Goal: Transaction & Acquisition: Purchase product/service

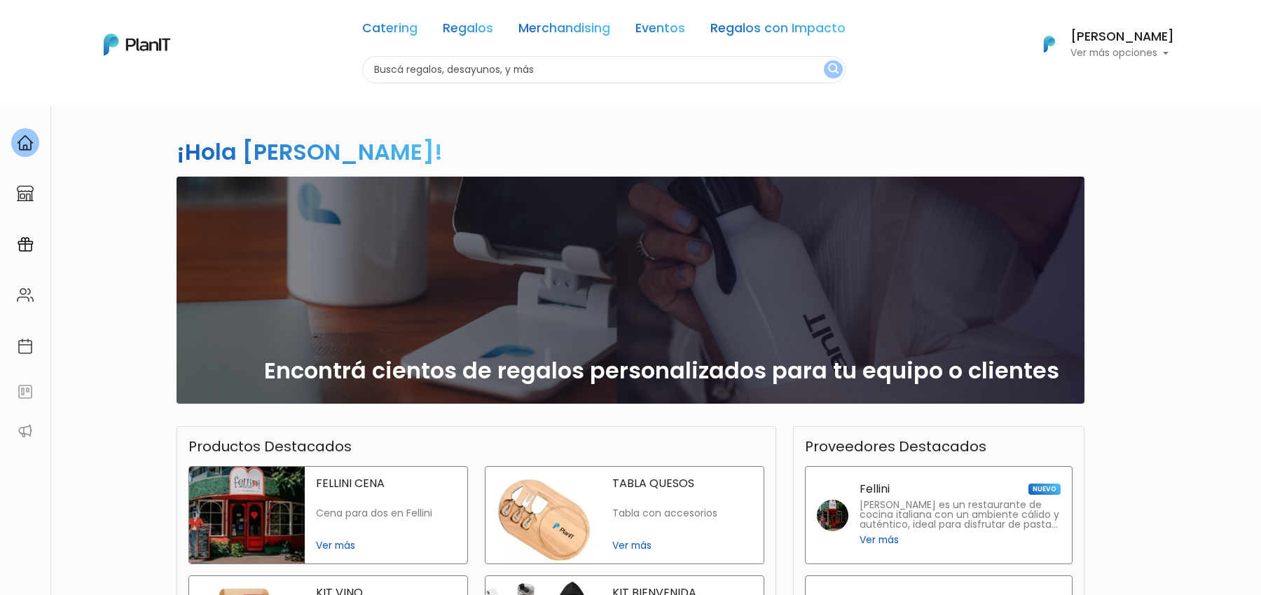
click at [472, 74] on input "text" at bounding box center [604, 69] width 484 height 27
type input "botellas"
click at [824, 60] on button "submit" at bounding box center [833, 69] width 19 height 18
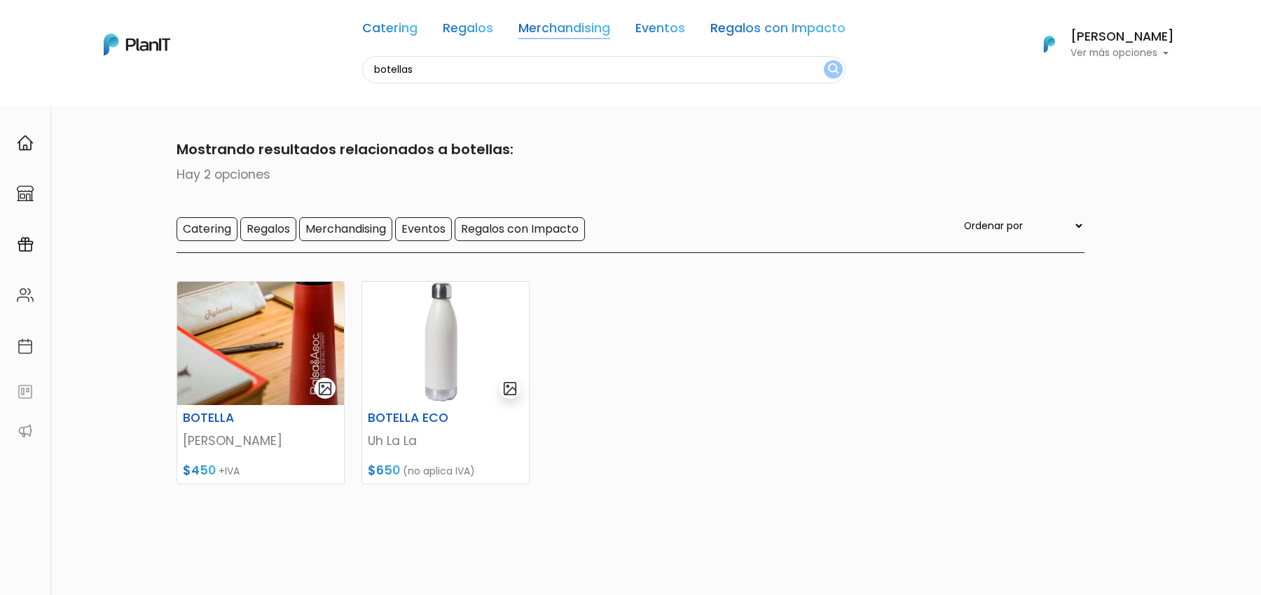
click at [559, 25] on link "Merchandising" at bounding box center [565, 30] width 92 height 17
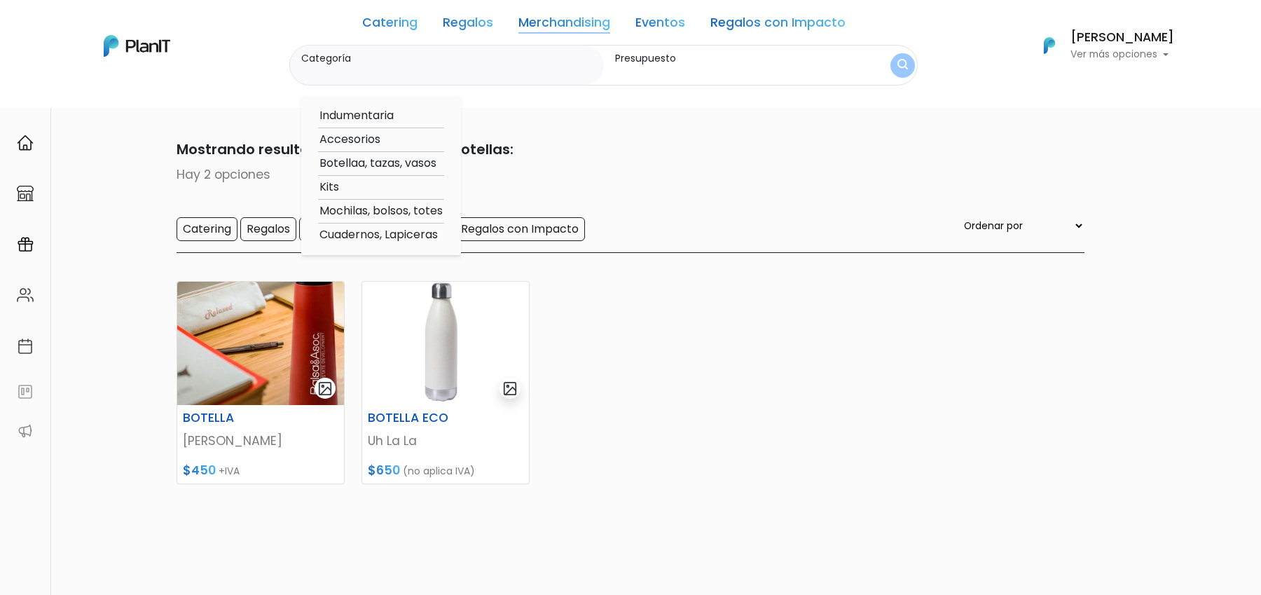
click at [362, 161] on option "Botellaa, tazas, vasos" at bounding box center [381, 164] width 126 height 18
type input "Botellaa, tazas, vasos"
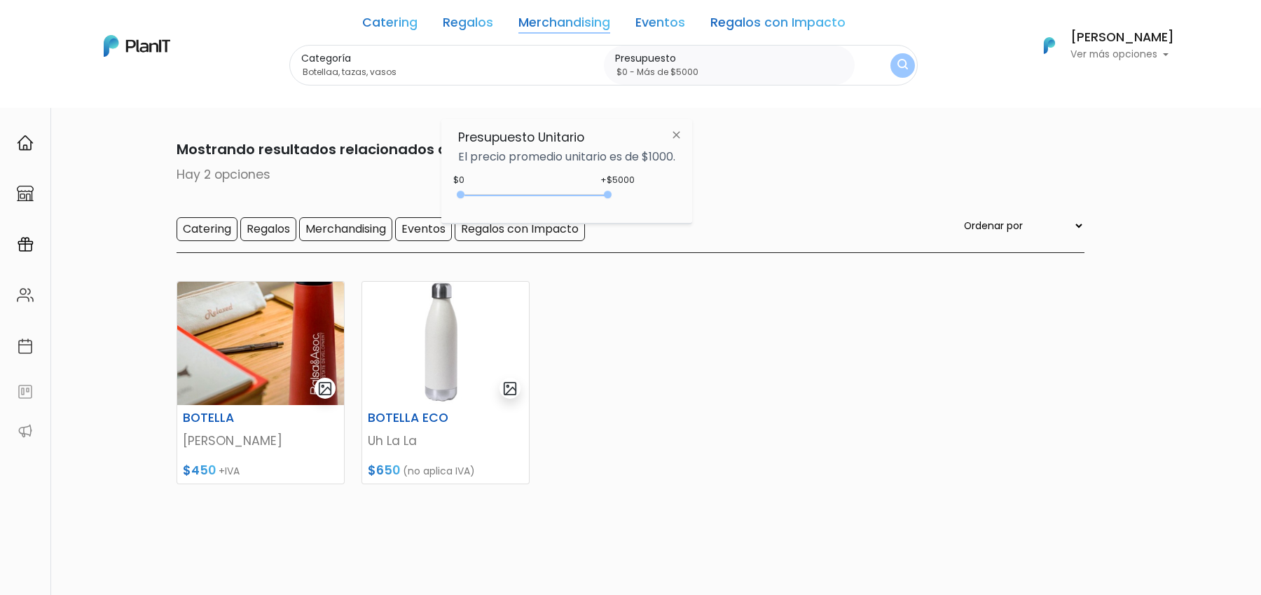
type input "$0 - Más de $5000"
drag, startPoint x: 489, startPoint y: 193, endPoint x: 663, endPoint y: 193, distance: 173.8
click at [663, 193] on div "+$5000 $0 0 : 5000 0 5000 0,5000" at bounding box center [566, 198] width 217 height 28
click at [897, 68] on img "submit" at bounding box center [902, 65] width 13 height 16
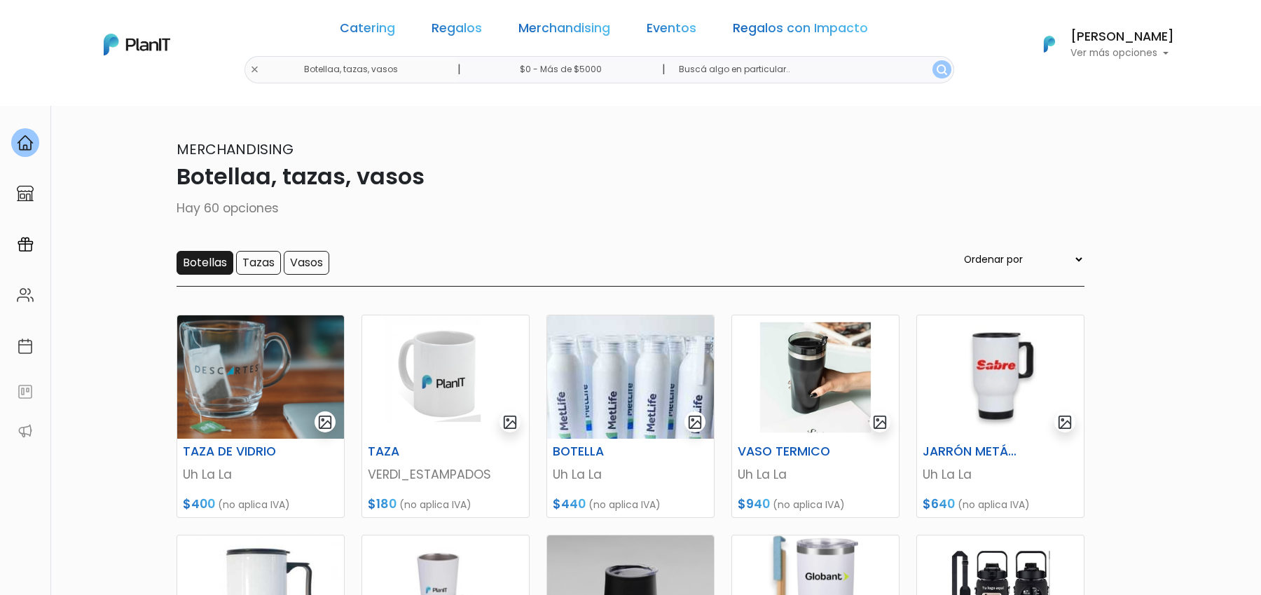
click at [211, 258] on input "Botellas" at bounding box center [205, 263] width 57 height 24
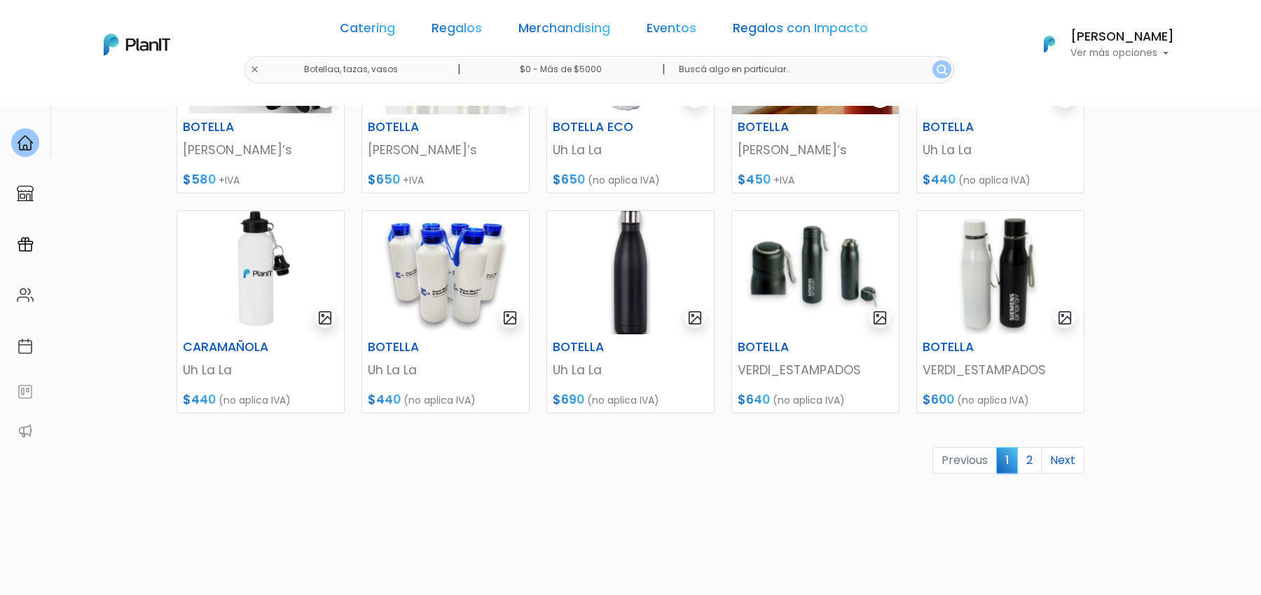
click at [1036, 457] on link "2" at bounding box center [1030, 460] width 25 height 27
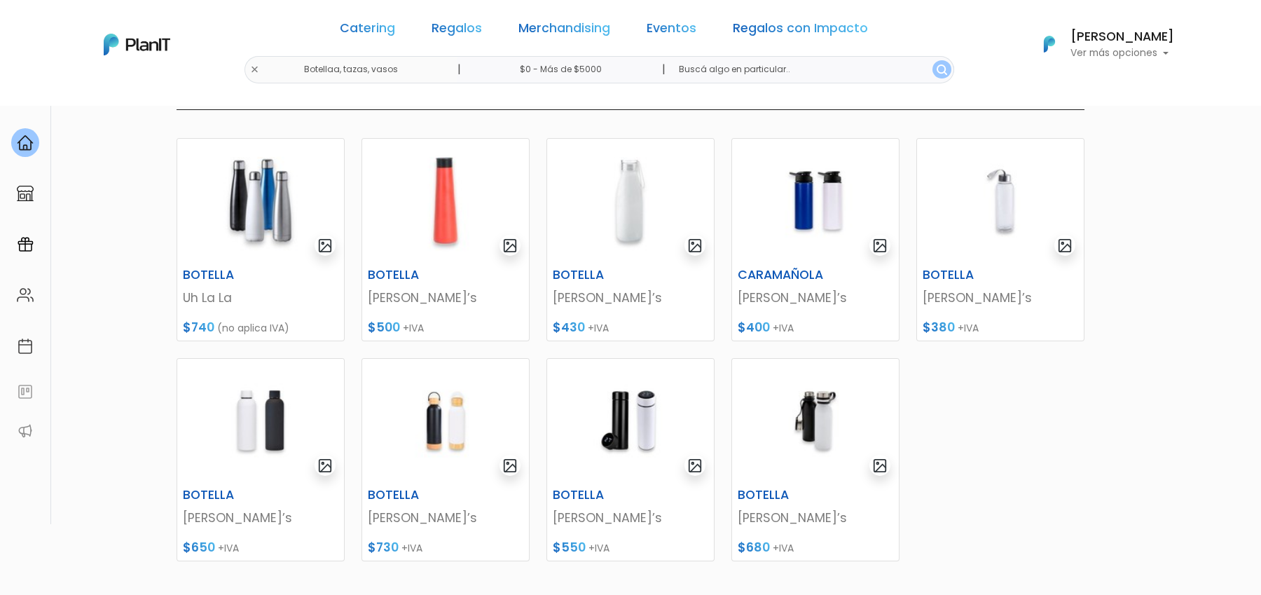
scroll to position [183, 0]
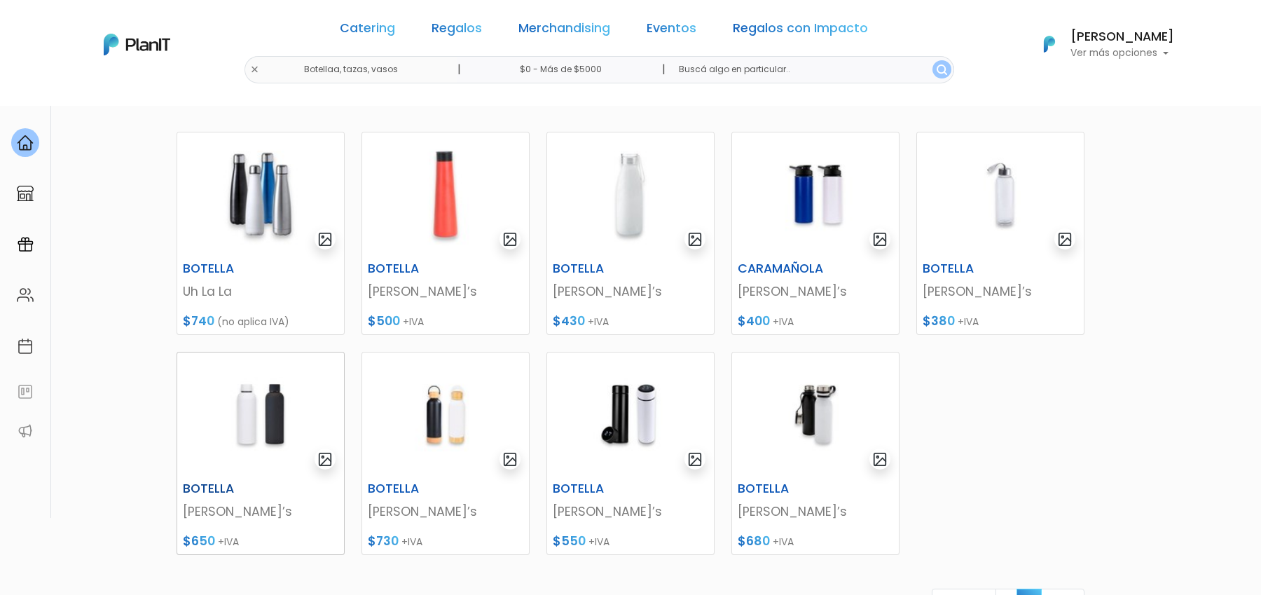
click at [286, 421] on img at bounding box center [260, 413] width 167 height 123
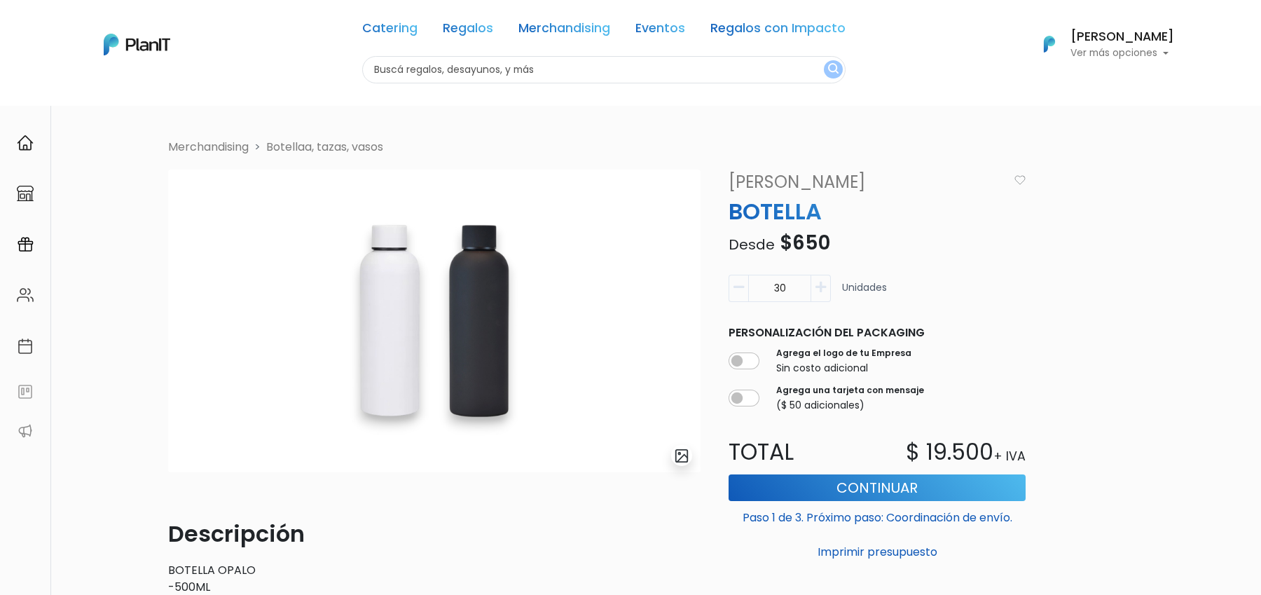
click at [1141, 49] on p "Ver más opciones" at bounding box center [1123, 53] width 104 height 10
click at [1075, 210] on link "Cerrar Sesión" at bounding box center [1112, 208] width 125 height 28
